Goal: Transaction & Acquisition: Purchase product/service

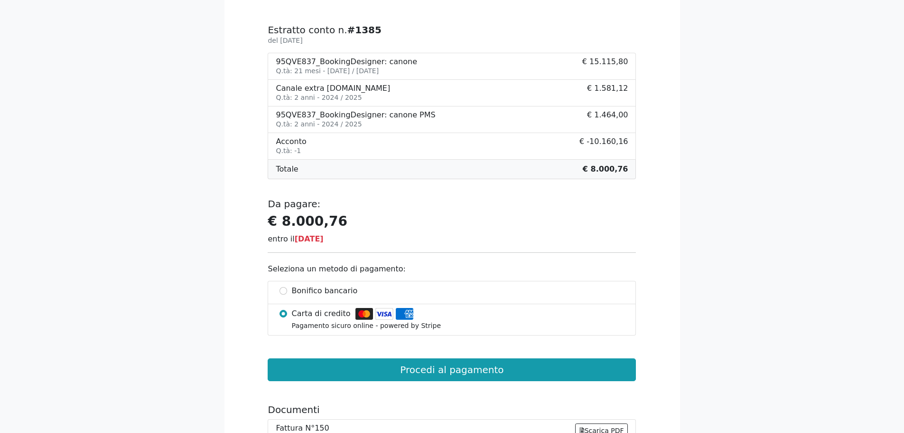
scroll to position [190, 0]
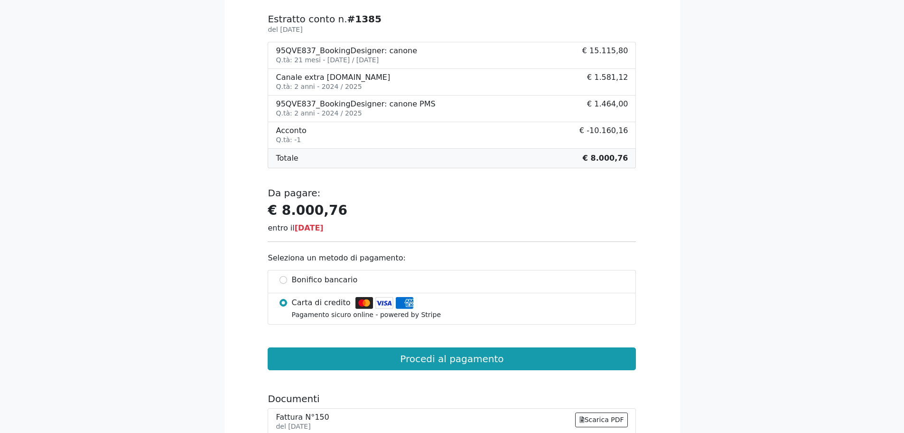
drag, startPoint x: 323, startPoint y: 55, endPoint x: 415, endPoint y: 58, distance: 91.7
click at [415, 58] on li "95QVE837_BookingDesigner: canone Q.tà: 21 mesi - [DATE] / [DATE] € 15.115,80" at bounding box center [452, 55] width 368 height 27
click at [416, 58] on li "95QVE837_BookingDesigner: canone Q.tà: 21 mesi - [DATE] / [DATE] € 15.115,80" at bounding box center [452, 55] width 368 height 27
click at [379, 56] on small "Q.tà: 21 mesi - [DATE] / [DATE]" at bounding box center [327, 60] width 103 height 8
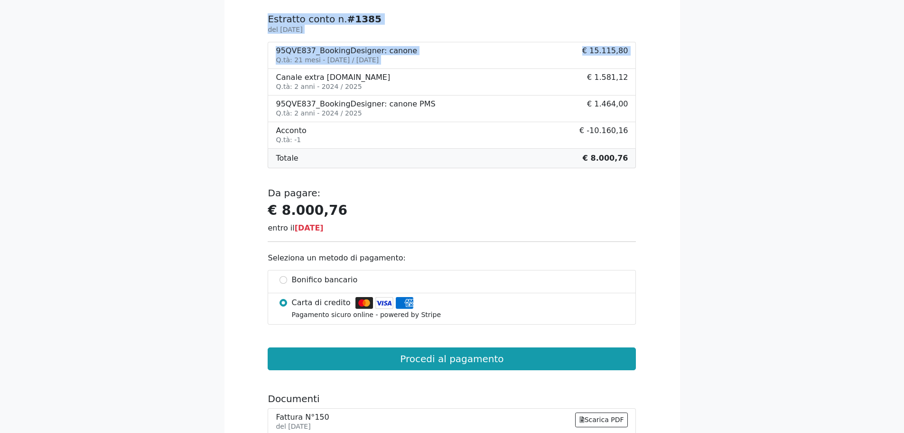
drag, startPoint x: 277, startPoint y: 77, endPoint x: 204, endPoint y: 116, distance: 82.6
click at [204, 116] on body "E' richiesto un pagamento Gentile cliente, di seguito i dettagli dell'estratto …" at bounding box center [452, 178] width 904 height 737
click at [213, 117] on body "E' richiesto un pagamento Gentile cliente, di seguito i dettagli dell'estratto …" at bounding box center [452, 178] width 904 height 737
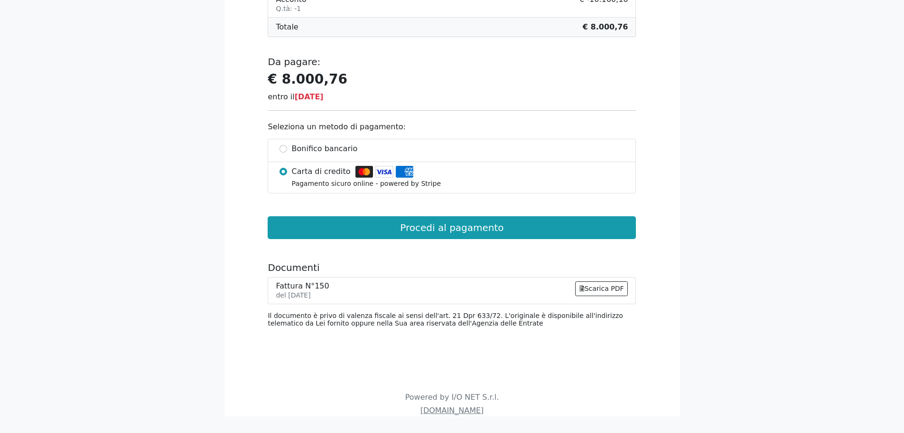
scroll to position [327, 0]
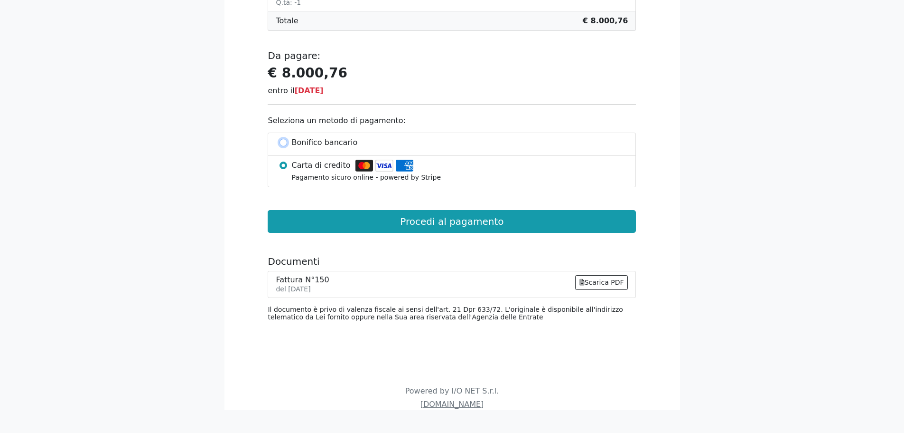
click at [283, 141] on input "Bonifico bancario" at bounding box center [284, 143] width 8 height 8
radio input "true"
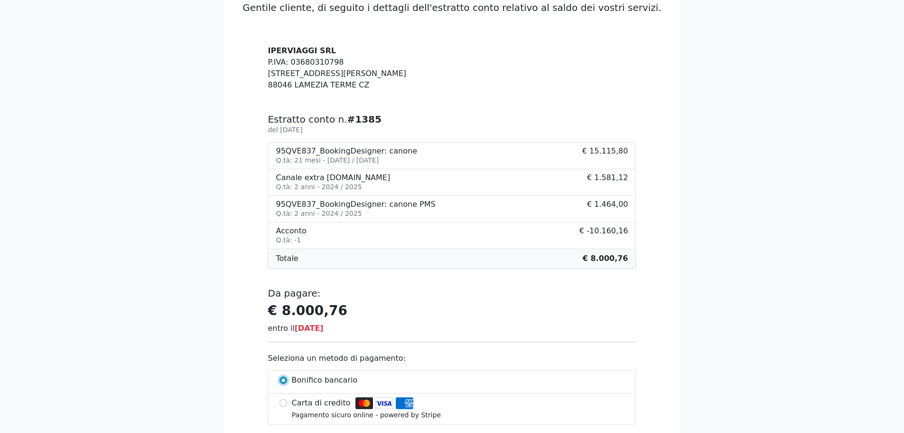
scroll to position [0, 0]
